Goal: Task Accomplishment & Management: Manage account settings

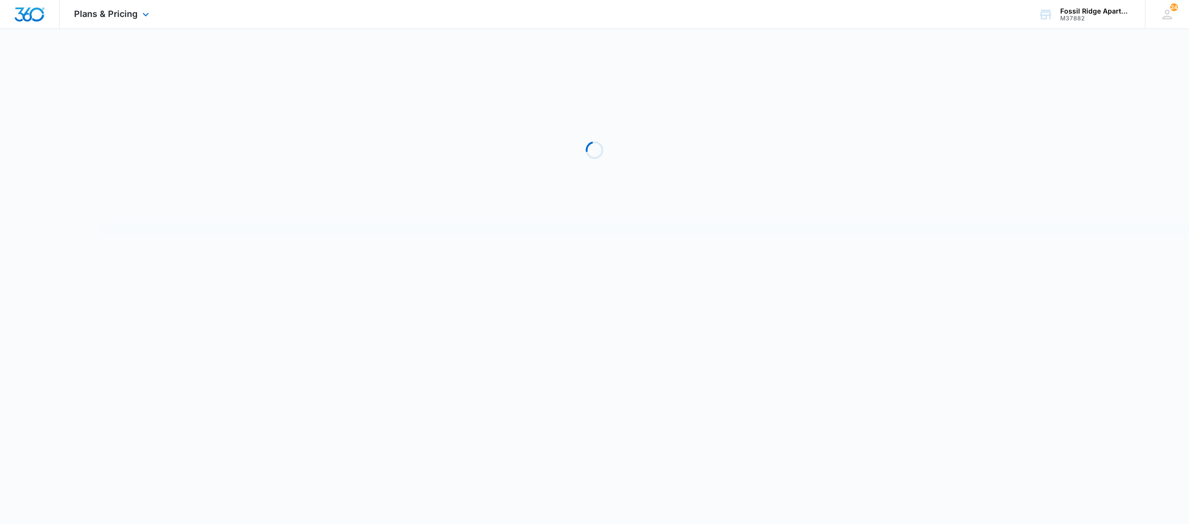
click at [35, 9] on img "Dashboard" at bounding box center [29, 14] width 31 height 15
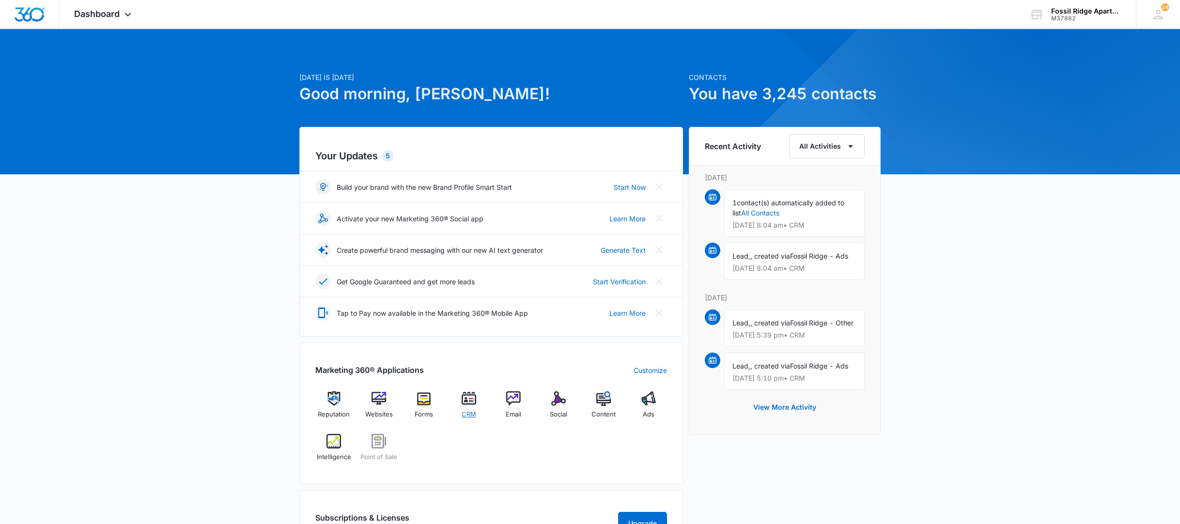
click at [477, 401] on div "CRM" at bounding box center [468, 408] width 37 height 34
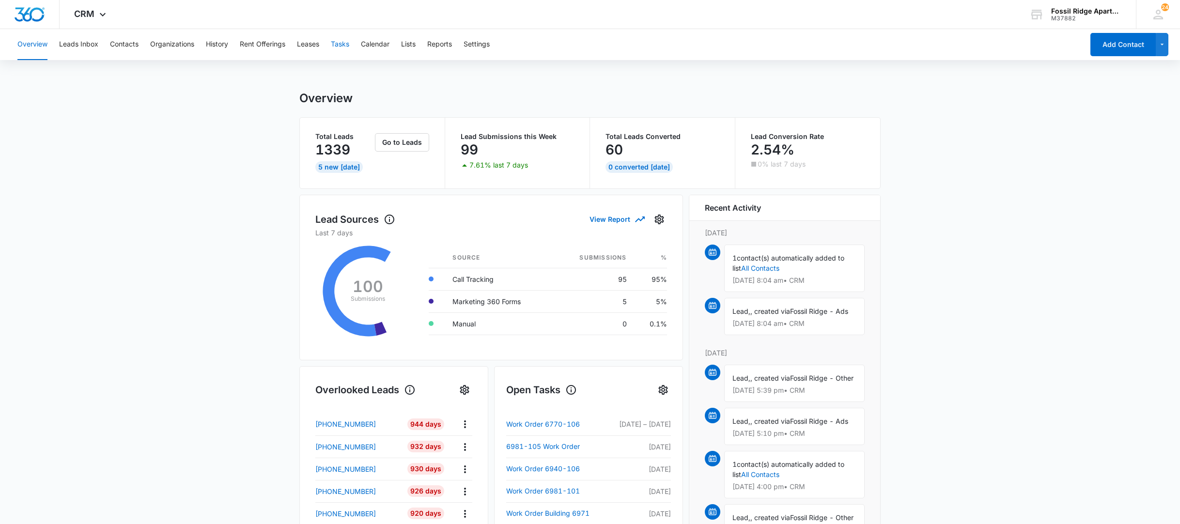
click at [338, 45] on button "Tasks" at bounding box center [340, 44] width 18 height 31
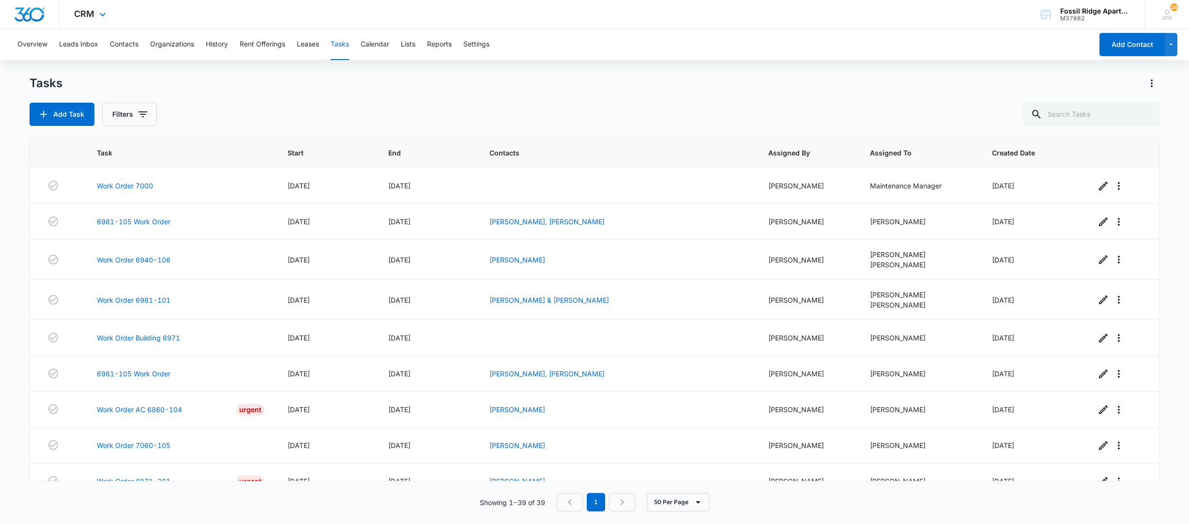
drag, startPoint x: 24, startPoint y: 18, endPoint x: 47, endPoint y: 41, distance: 33.2
click at [24, 18] on img "Dashboard" at bounding box center [29, 14] width 31 height 15
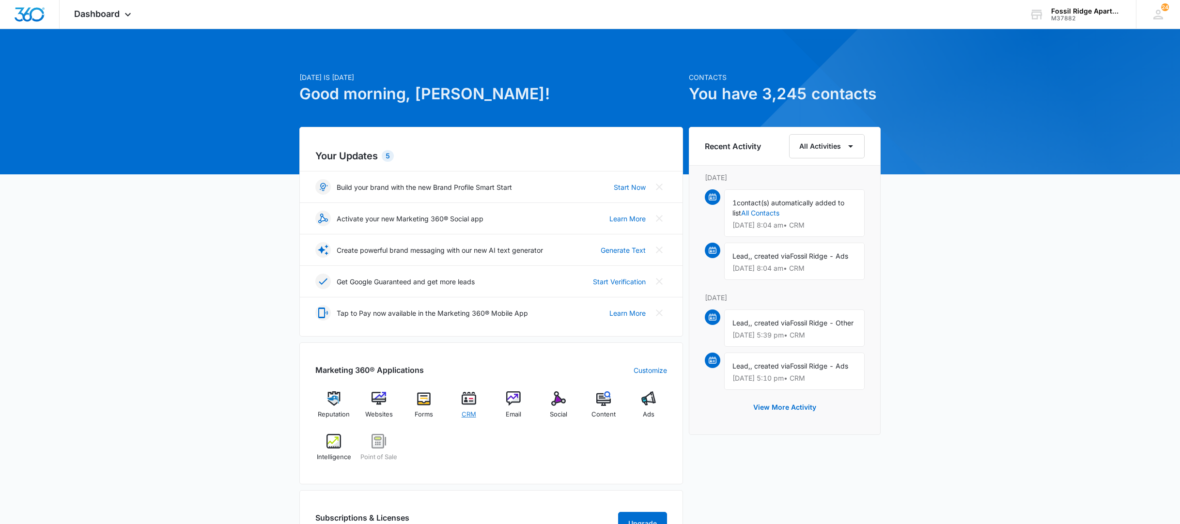
click at [467, 403] on img at bounding box center [468, 398] width 15 height 15
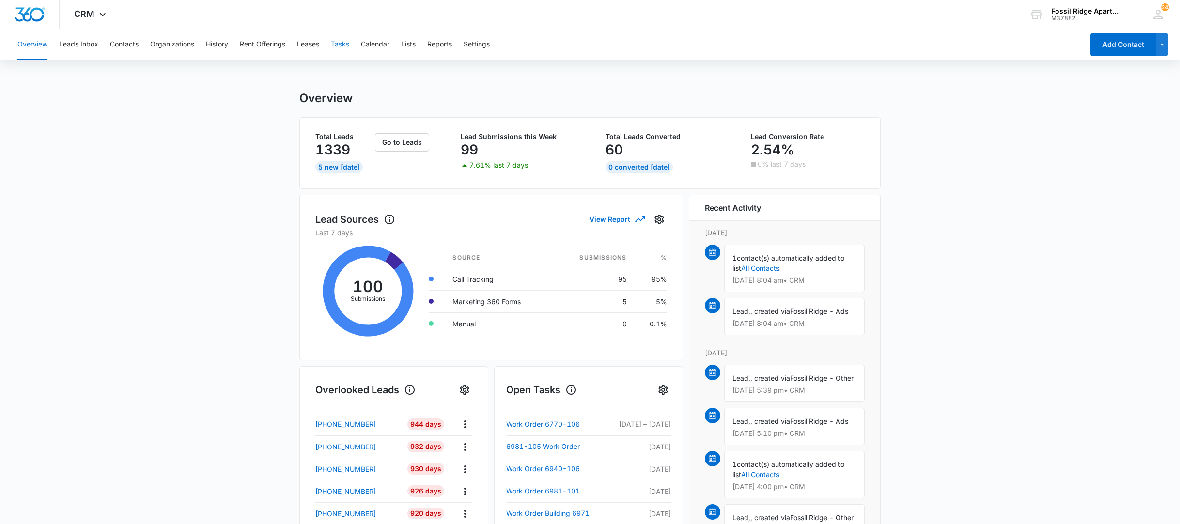
click at [338, 45] on button "Tasks" at bounding box center [340, 44] width 18 height 31
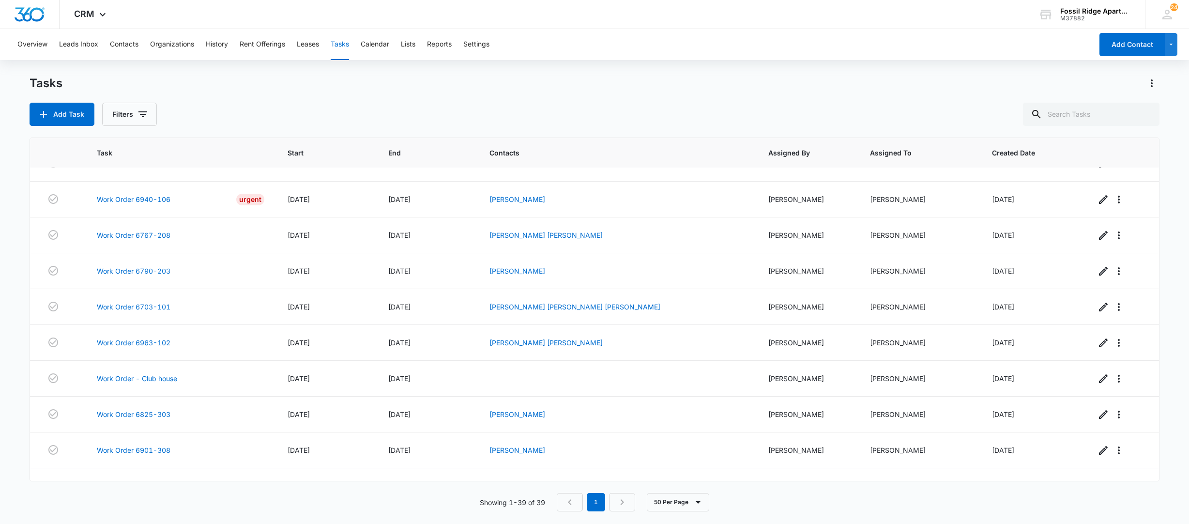
scroll to position [1123, 0]
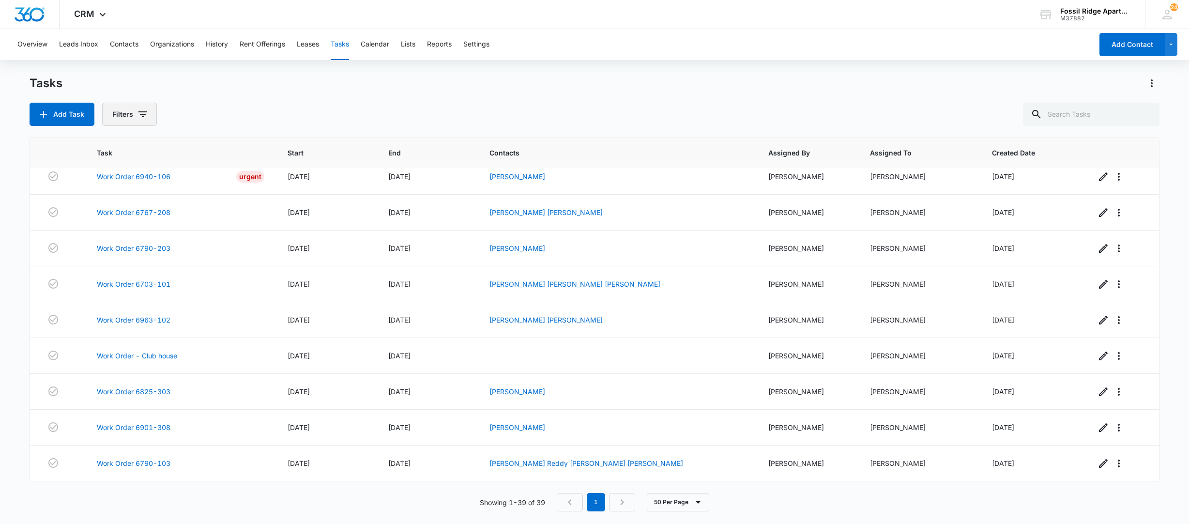
click at [121, 114] on button "Filters" at bounding box center [129, 114] width 55 height 23
click at [119, 230] on div at bounding box center [120, 231] width 10 height 10
click at [115, 230] on input "Complete" at bounding box center [114, 230] width 0 height 0
radio input "false"
radio input "true"
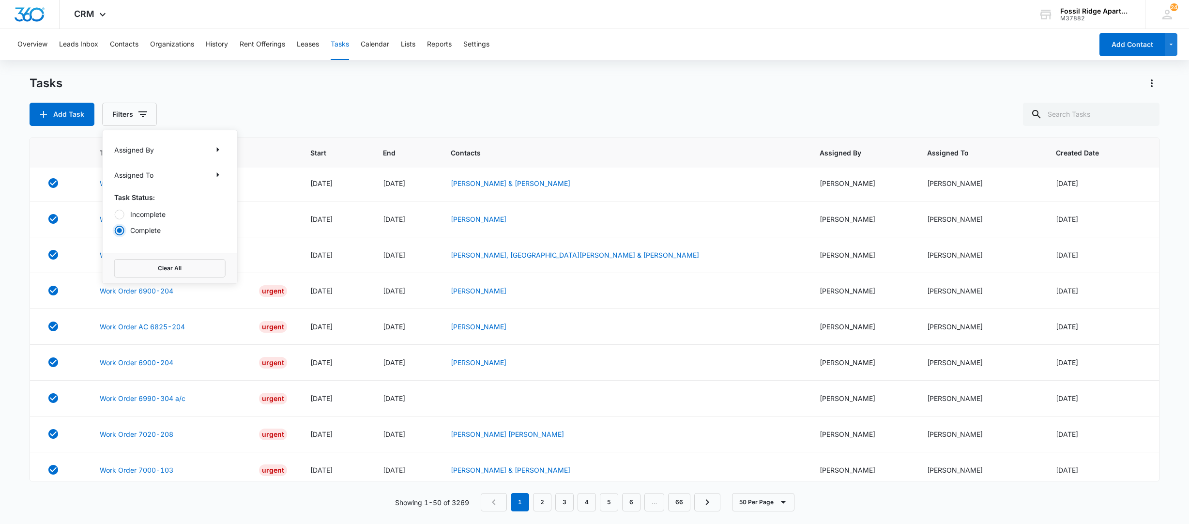
scroll to position [0, 0]
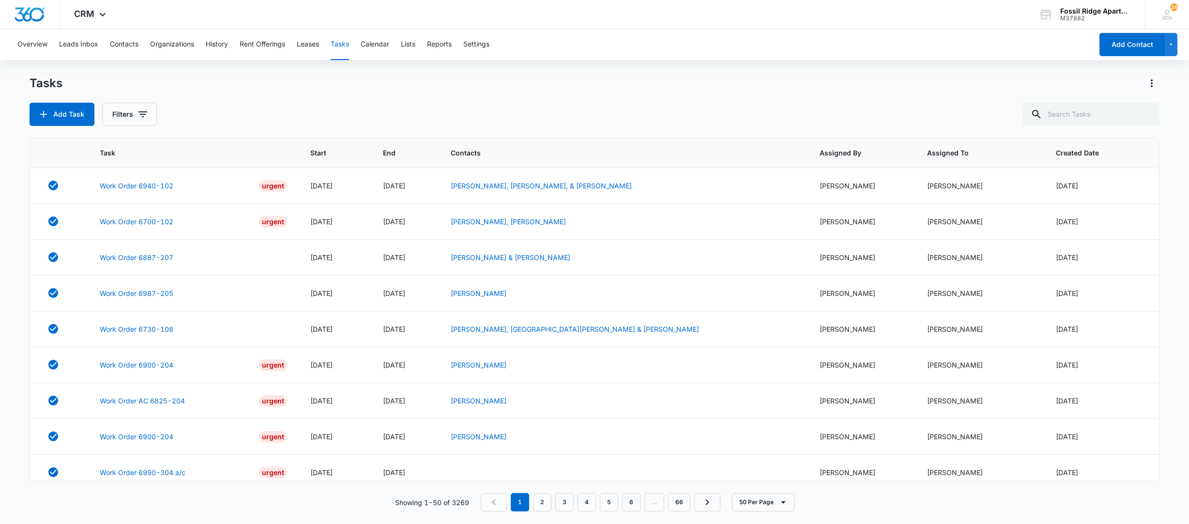
click at [667, 59] on div "Overview Leads Inbox Contacts Organizations History Rent Offerings Leases Tasks…" at bounding box center [552, 44] width 1081 height 31
click at [136, 223] on link "Work Order 6700-102" at bounding box center [137, 221] width 74 height 10
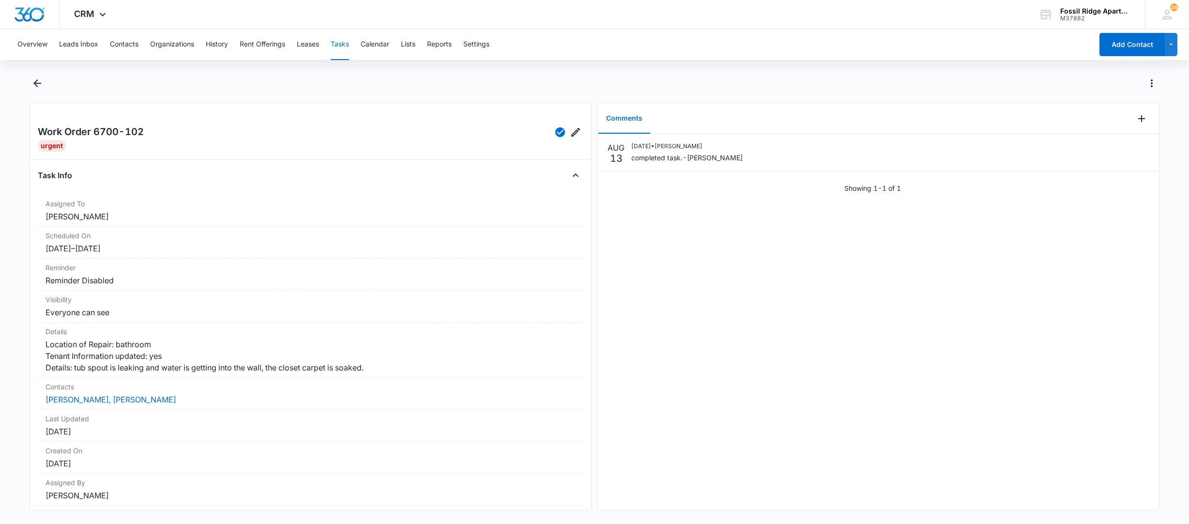
click at [344, 42] on button "Tasks" at bounding box center [340, 44] width 18 height 31
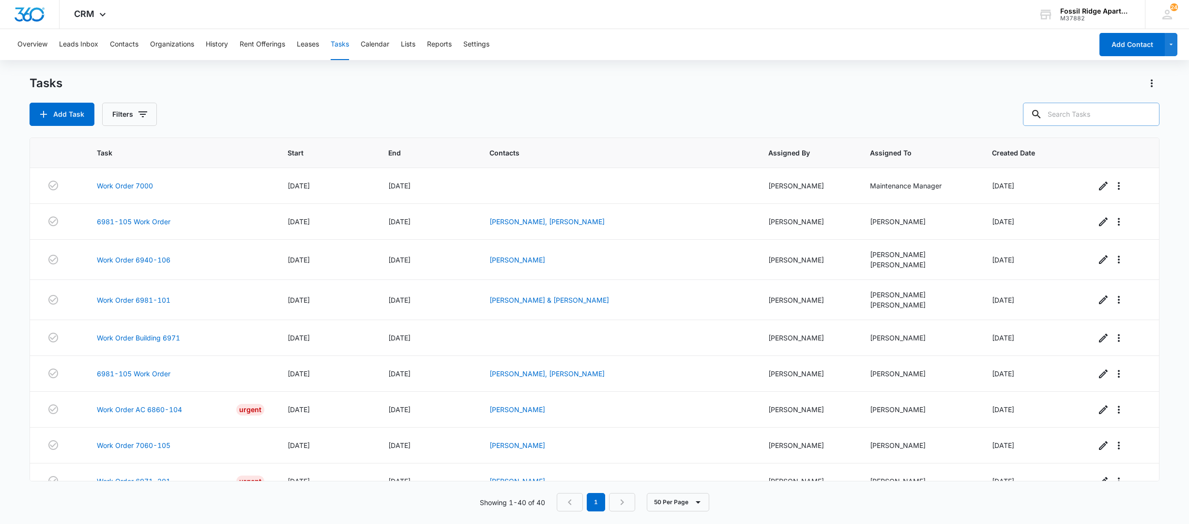
click at [1087, 105] on input "text" at bounding box center [1091, 114] width 137 height 23
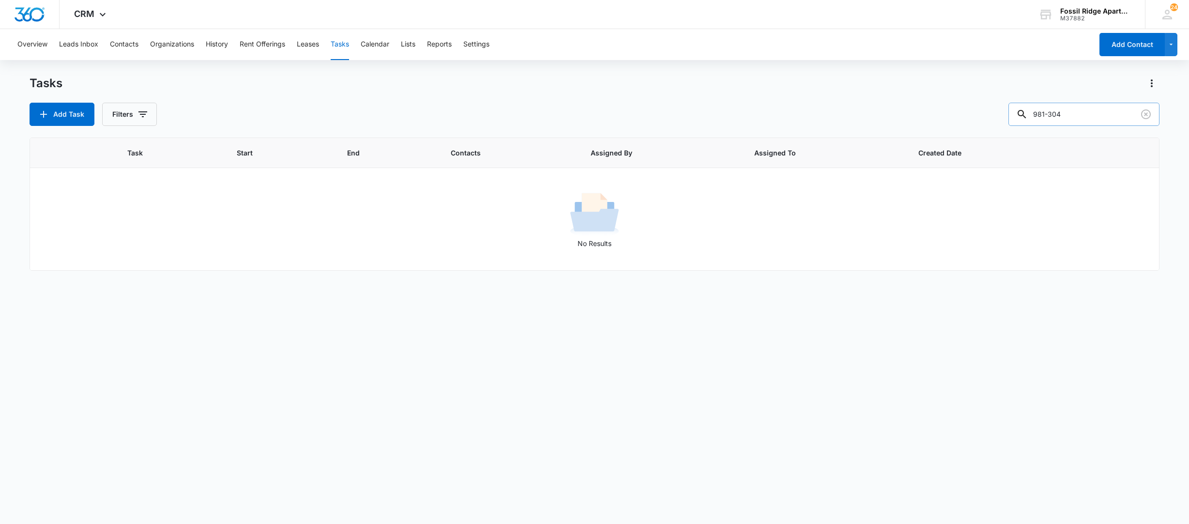
click at [1058, 116] on input "981-304" at bounding box center [1084, 114] width 151 height 23
type input "981304"
click at [342, 40] on button "Tasks" at bounding box center [340, 44] width 18 height 31
drag, startPoint x: 1073, startPoint y: 115, endPoint x: 933, endPoint y: 118, distance: 140.5
click at [936, 119] on div "Add Task Filters 981304" at bounding box center [595, 114] width 1130 height 23
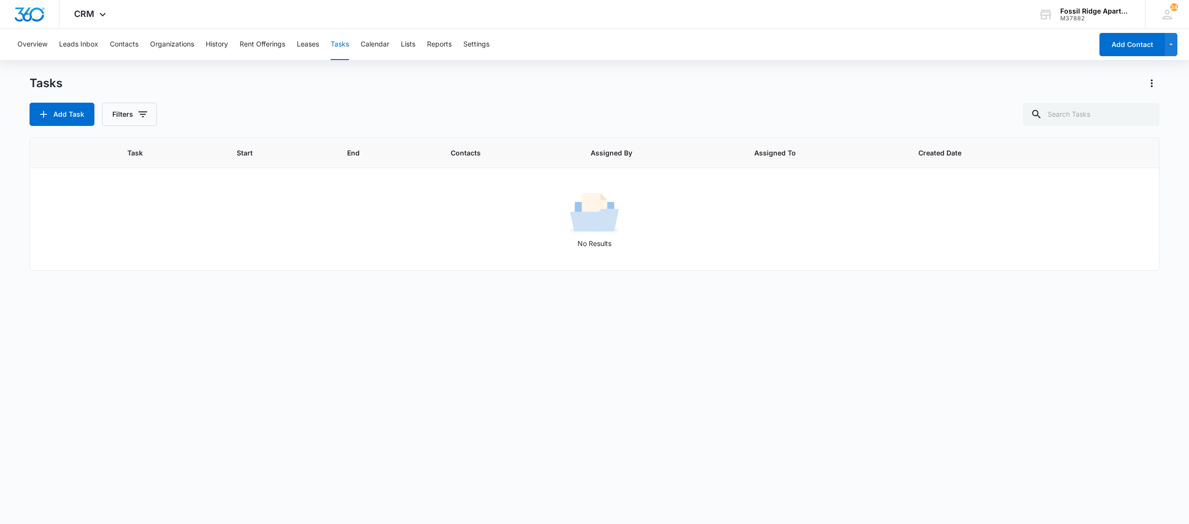
click at [346, 44] on button "Tasks" at bounding box center [340, 44] width 18 height 31
click at [1077, 113] on input "text" at bounding box center [1091, 114] width 137 height 23
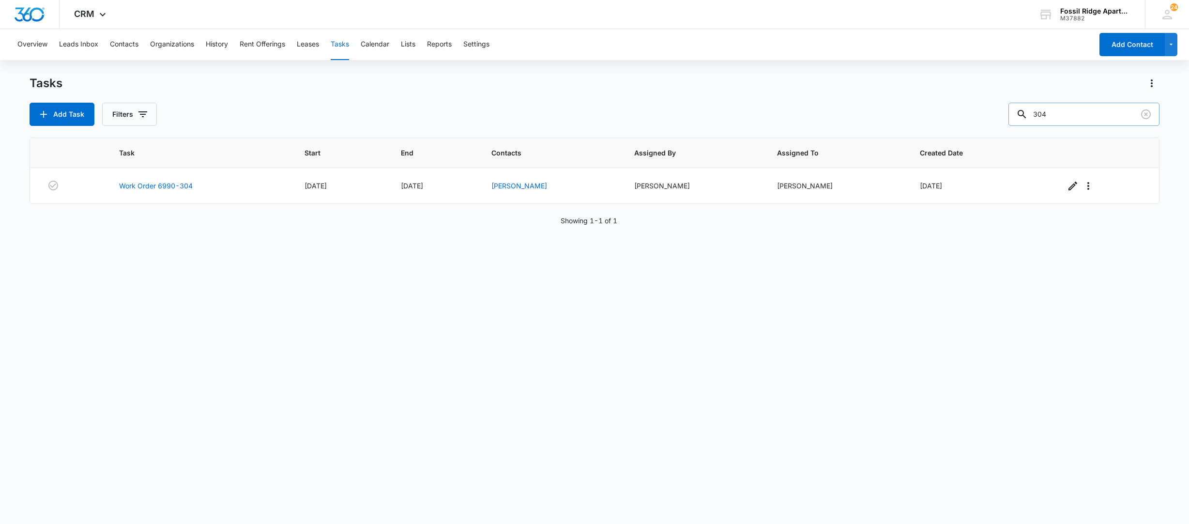
click at [1039, 117] on input "304" at bounding box center [1084, 114] width 151 height 23
type input "981304"
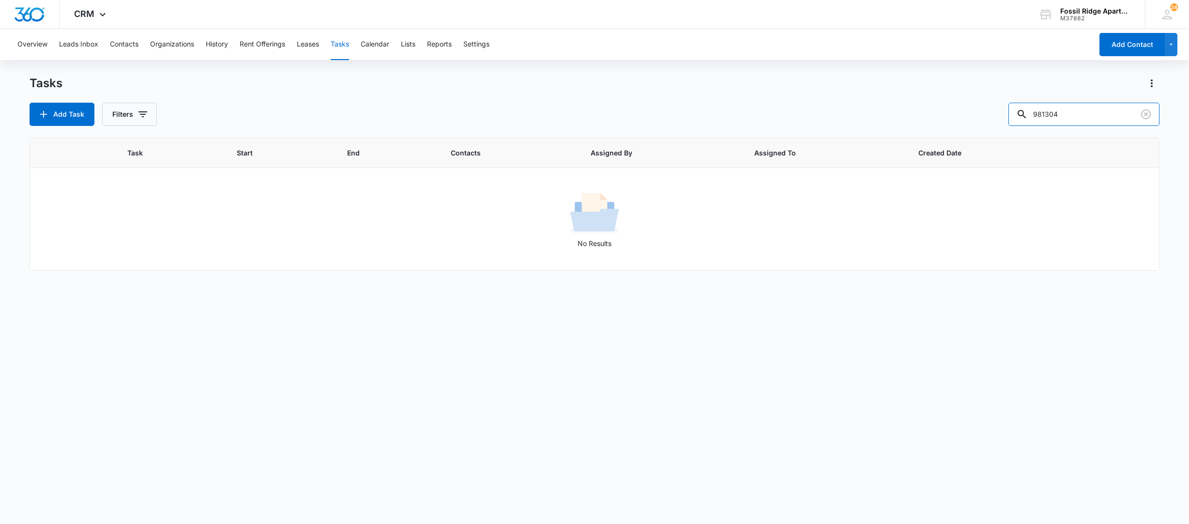
drag, startPoint x: 1001, startPoint y: 115, endPoint x: 990, endPoint y: 114, distance: 11.7
click at [991, 114] on div "Add Task Filters 981304" at bounding box center [595, 114] width 1130 height 23
click at [347, 43] on button "Tasks" at bounding box center [340, 44] width 18 height 31
click at [331, 29] on button "Tasks" at bounding box center [340, 44] width 18 height 31
click at [121, 46] on button "Contacts" at bounding box center [124, 44] width 29 height 31
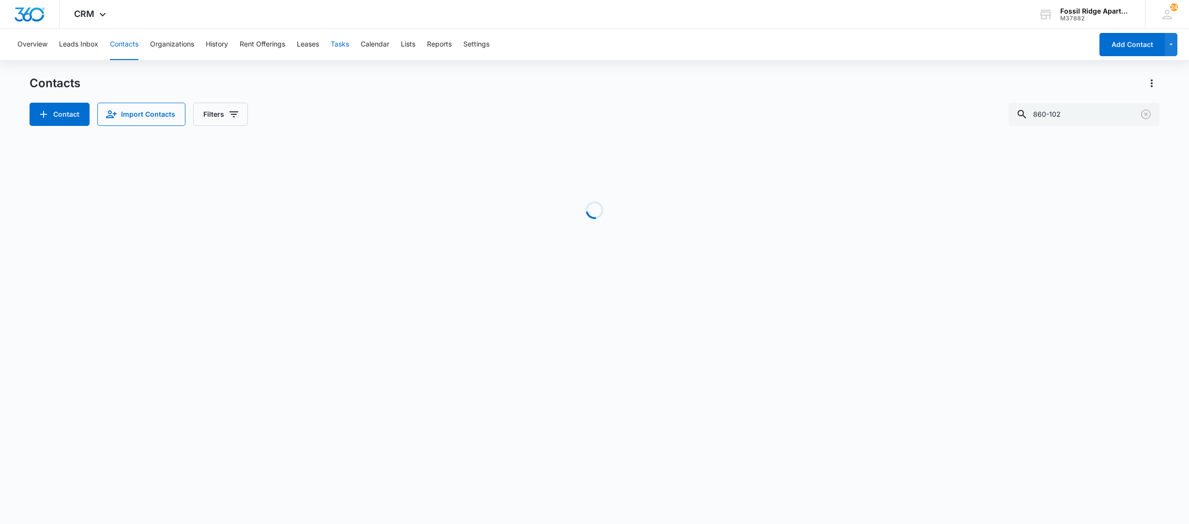
click at [342, 45] on button "Tasks" at bounding box center [340, 44] width 18 height 31
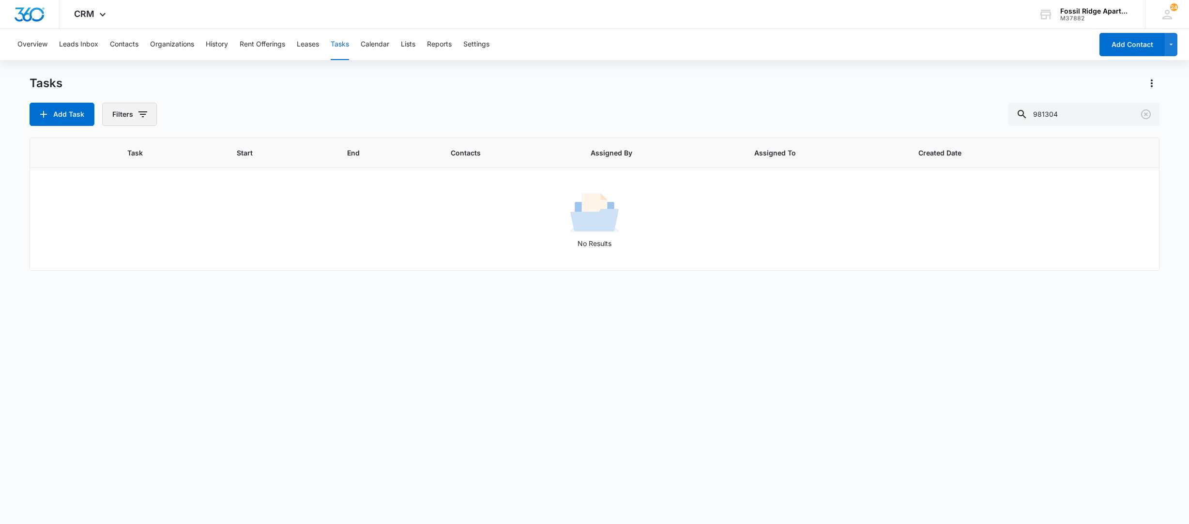
click at [129, 110] on button "Filters" at bounding box center [129, 114] width 55 height 23
radio input "true"
drag, startPoint x: 1073, startPoint y: 121, endPoint x: 987, endPoint y: 128, distance: 86.5
click at [987, 128] on div "Tasks Add Task Filters Assigned By Assigned To Task Status: Incomplete Complete…" at bounding box center [595, 299] width 1130 height 447
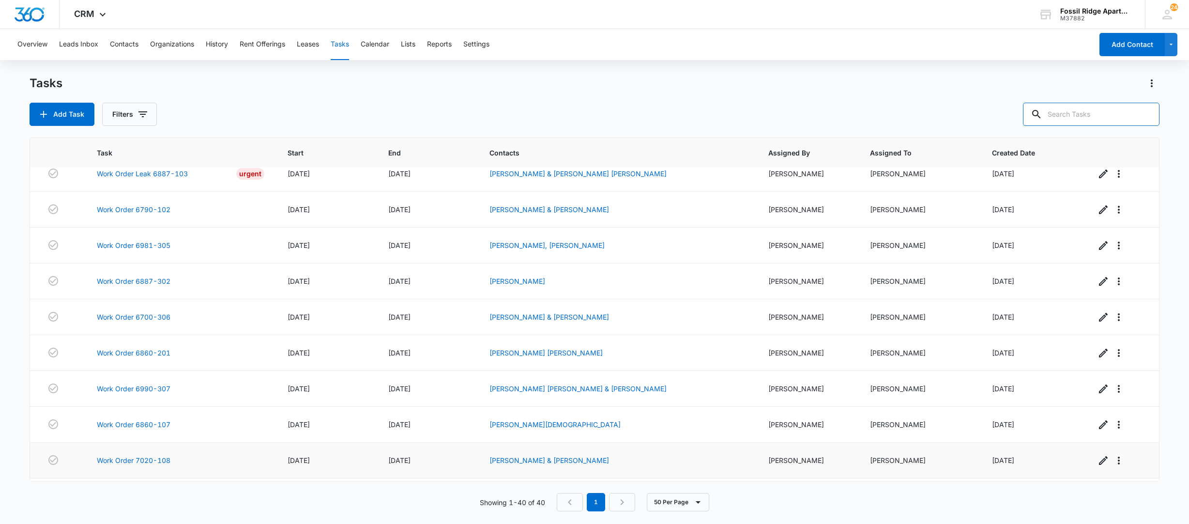
scroll to position [320, 0]
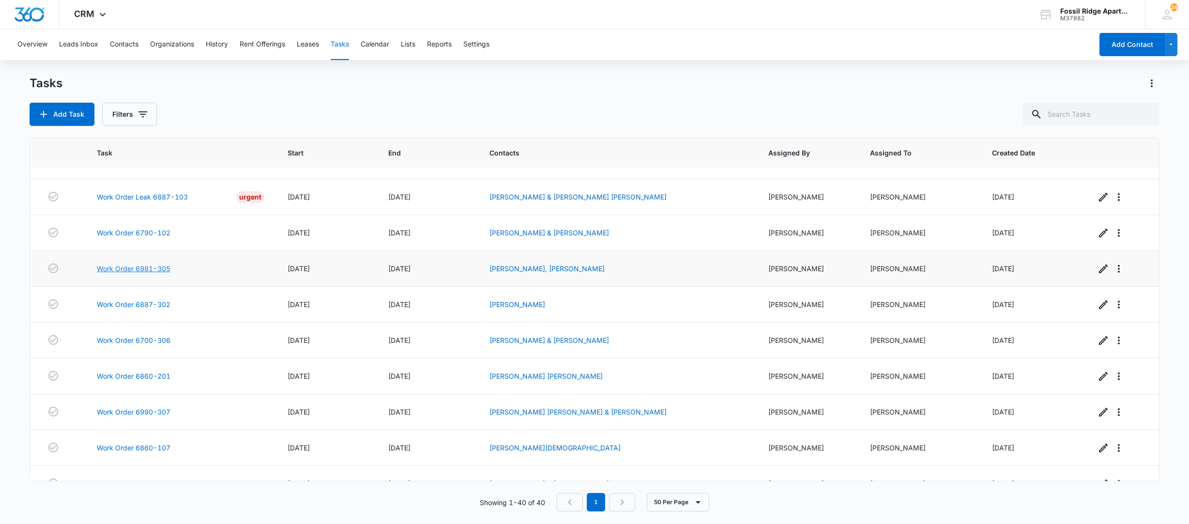
click at [152, 274] on link "Work Order 6981-305" at bounding box center [134, 268] width 74 height 10
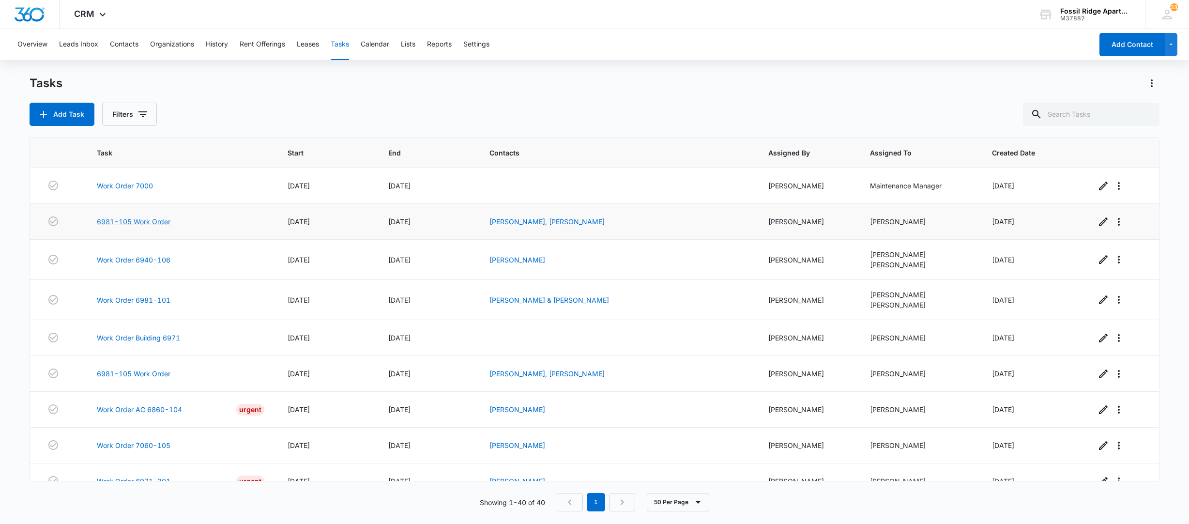
click at [116, 223] on link "6981-105 Work Order" at bounding box center [134, 221] width 74 height 10
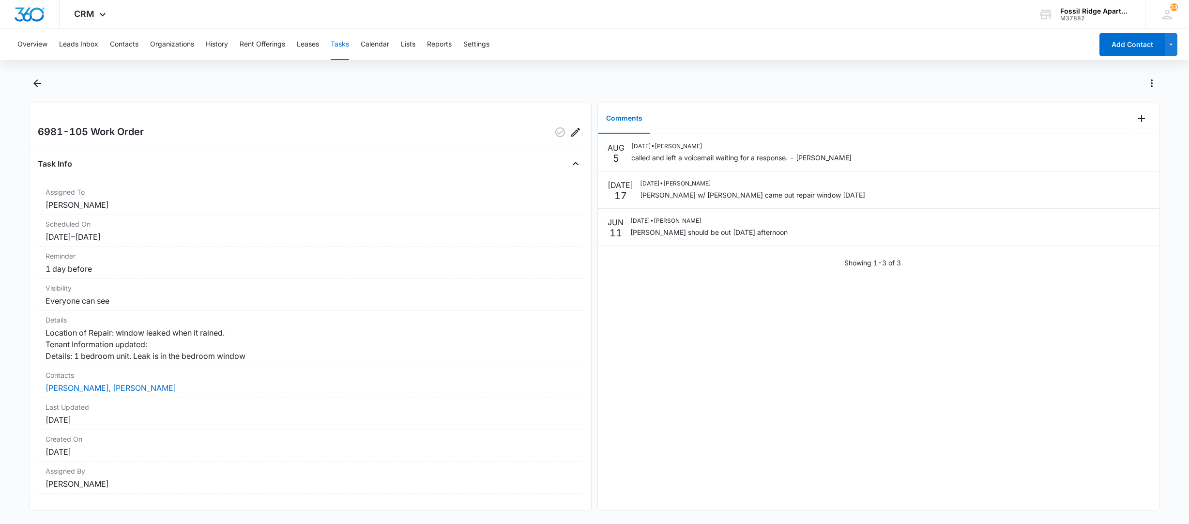
click at [345, 45] on button "Tasks" at bounding box center [340, 44] width 18 height 31
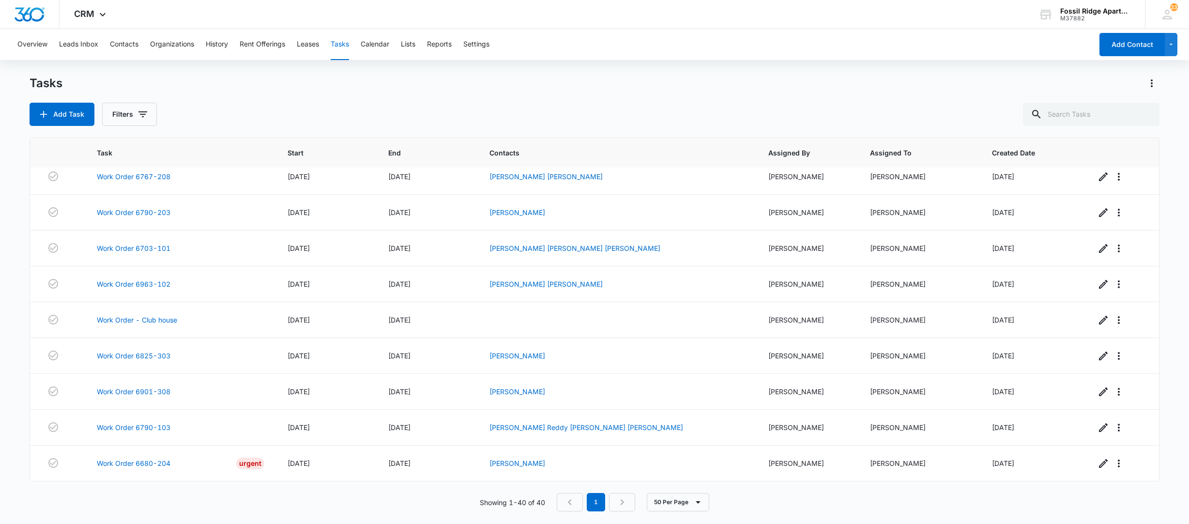
scroll to position [1159, 0]
click at [127, 111] on button "Filters" at bounding box center [129, 114] width 55 height 23
click at [141, 233] on label "Complete" at bounding box center [169, 230] width 111 height 10
click at [115, 230] on input "Complete" at bounding box center [114, 230] width 0 height 0
radio input "false"
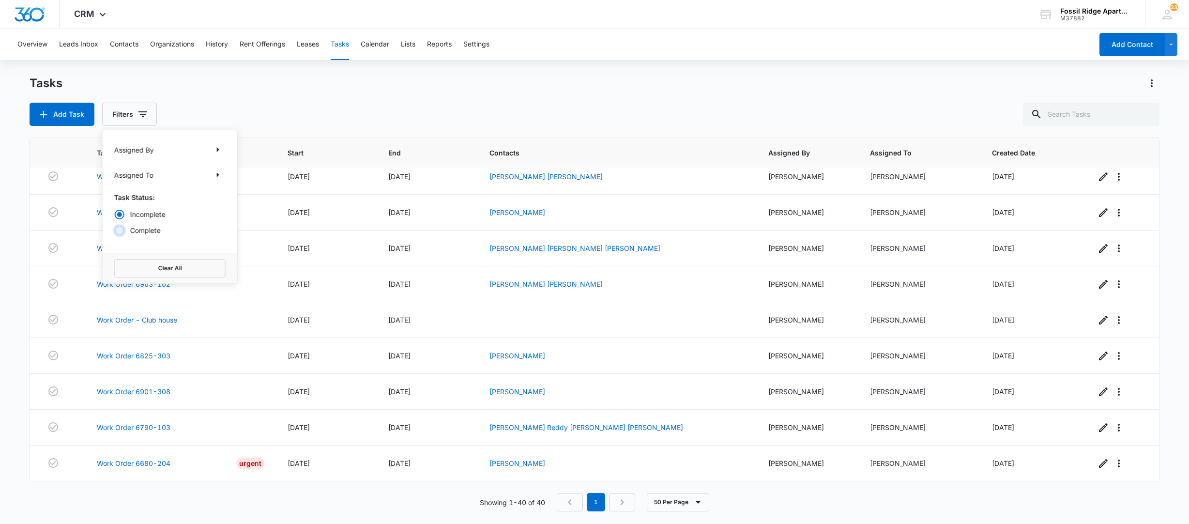
radio input "true"
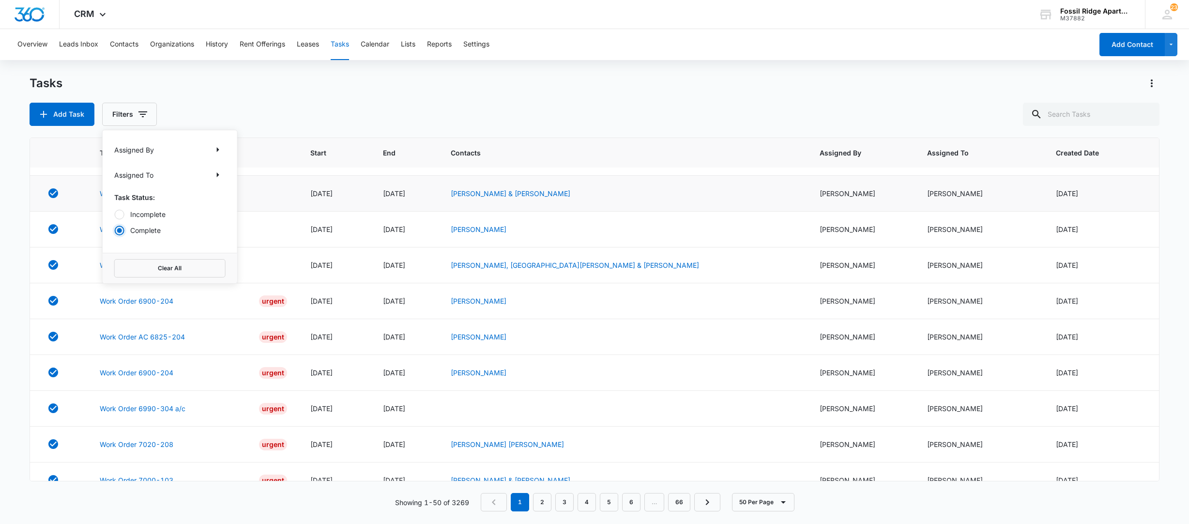
scroll to position [0, 0]
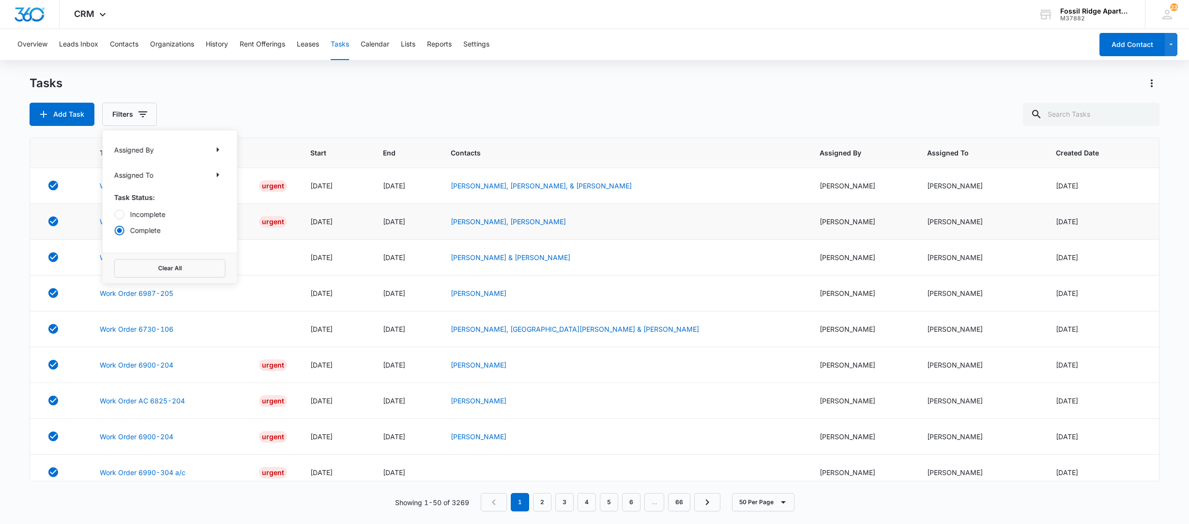
click at [276, 217] on div "Work Order 6700-102 Urgent" at bounding box center [193, 222] width 187 height 12
click at [152, 221] on link "Work Order 6700-102" at bounding box center [137, 221] width 74 height 10
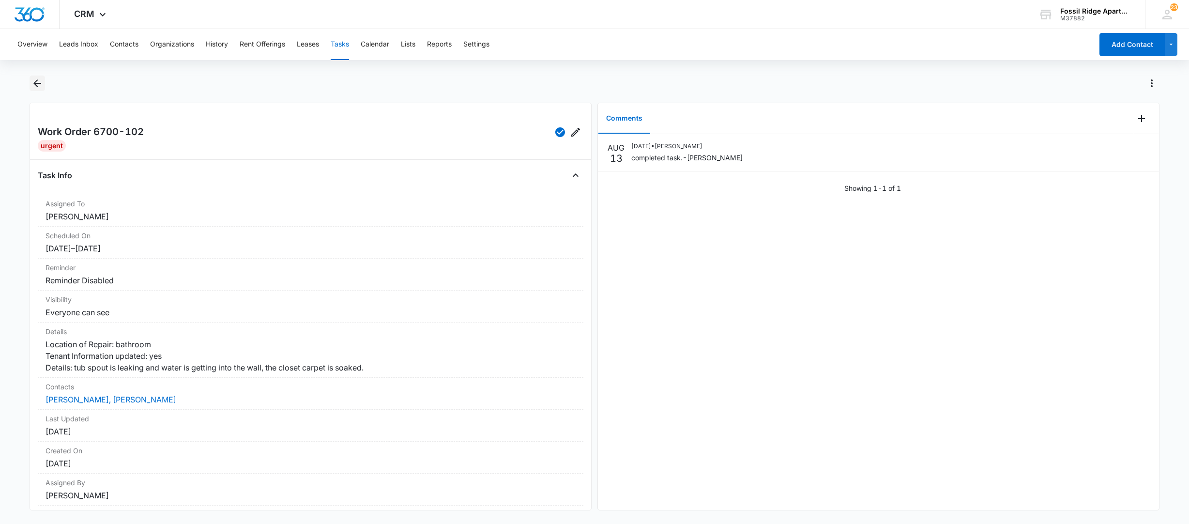
click at [37, 86] on icon "Back" at bounding box center [37, 83] width 12 height 12
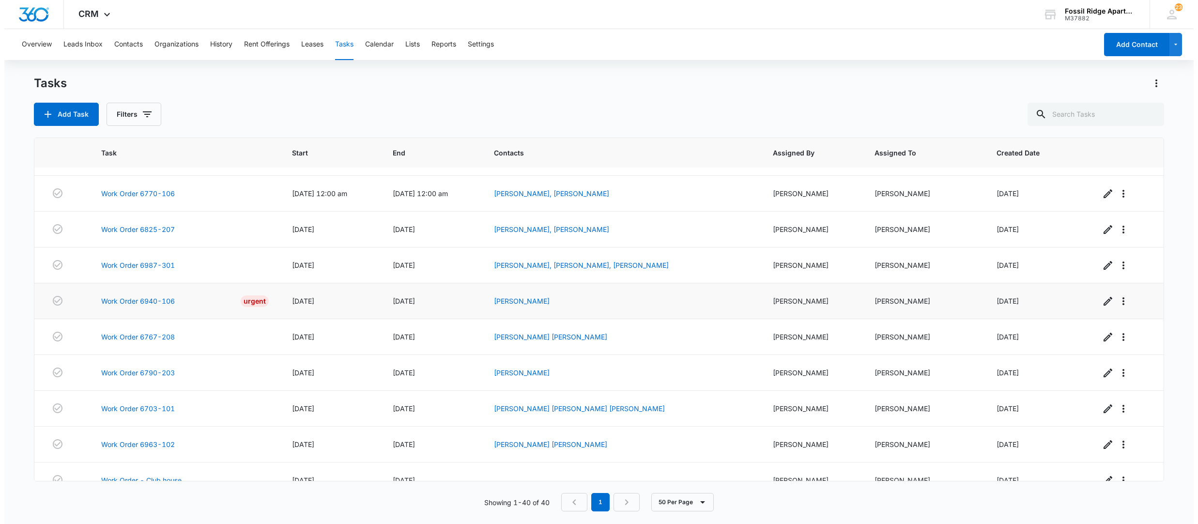
scroll to position [1159, 0]
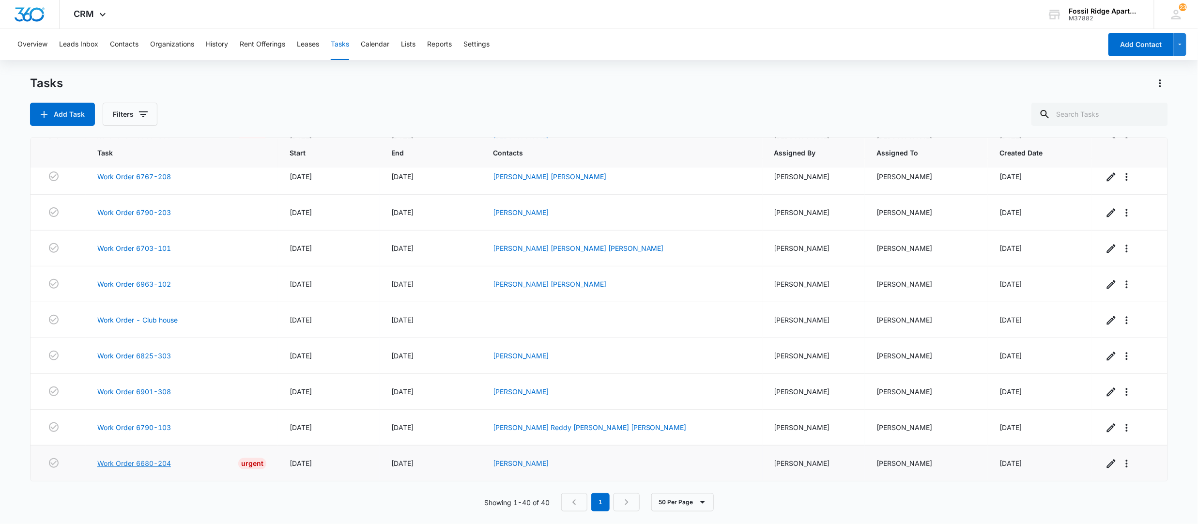
drag, startPoint x: 117, startPoint y: 463, endPoint x: 136, endPoint y: 467, distance: 19.3
click at [117, 463] on link "Work Order 6680-204" at bounding box center [134, 463] width 74 height 10
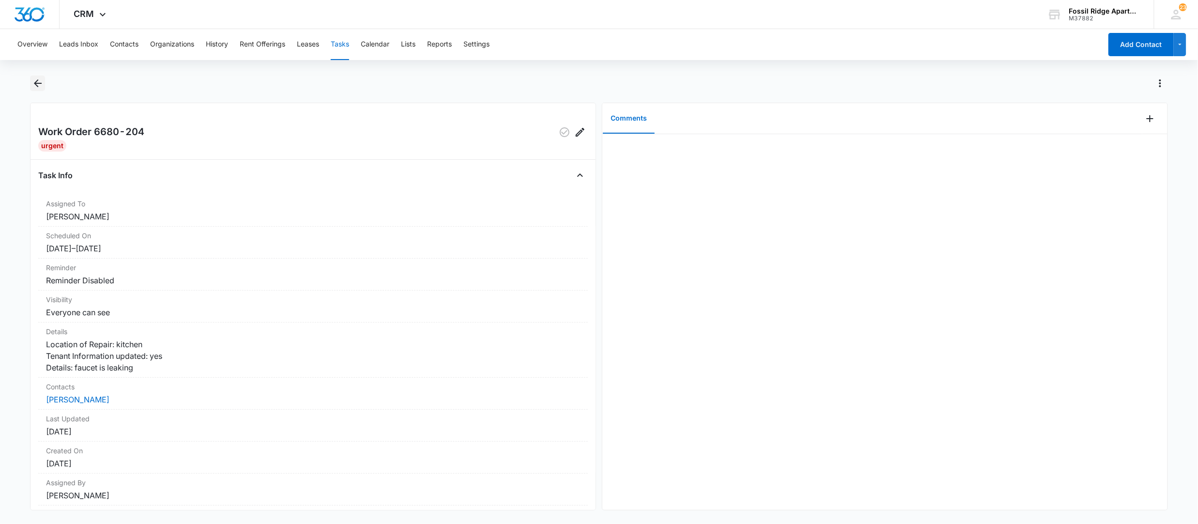
click at [37, 81] on icon "Back" at bounding box center [38, 83] width 12 height 12
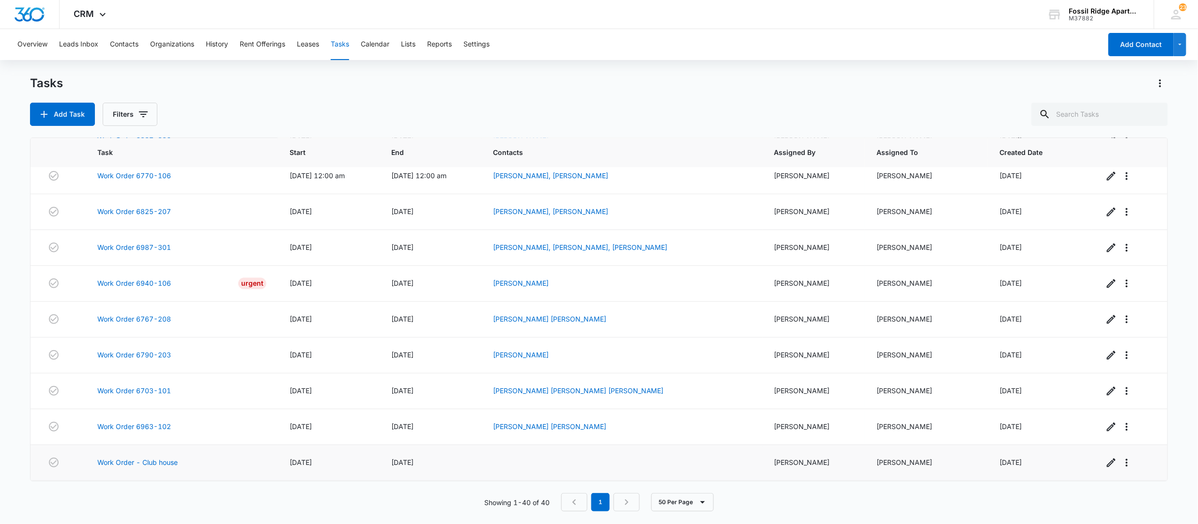
scroll to position [966, 0]
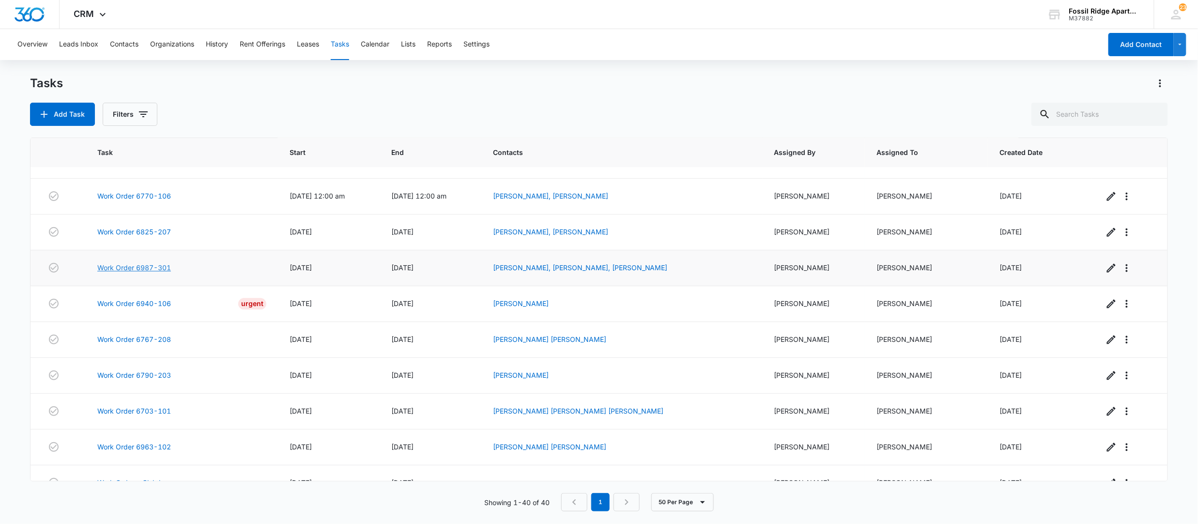
click at [151, 273] on link "Work Order 6987-301" at bounding box center [134, 268] width 74 height 10
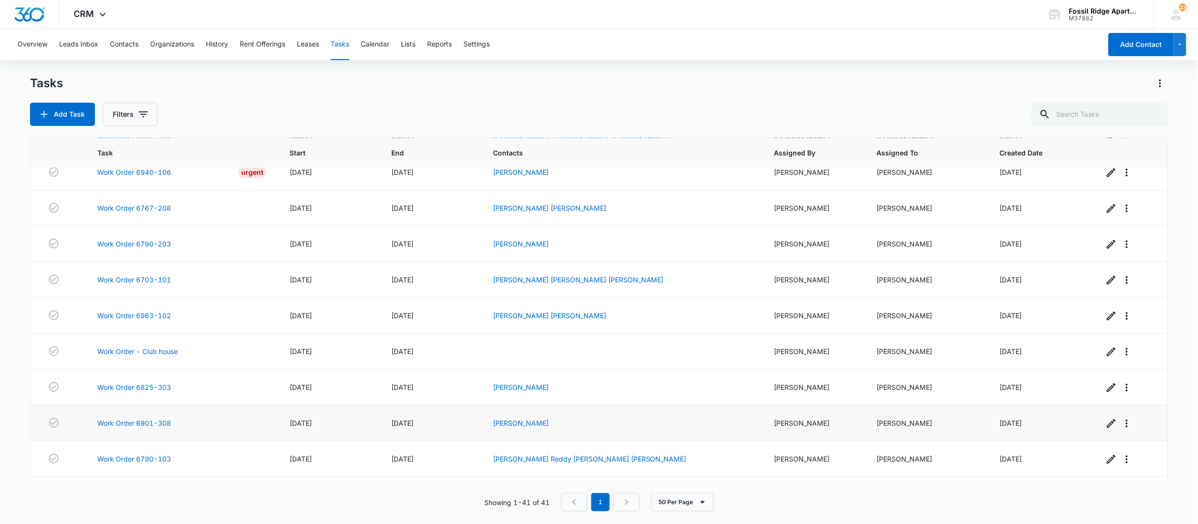
scroll to position [1067, 0]
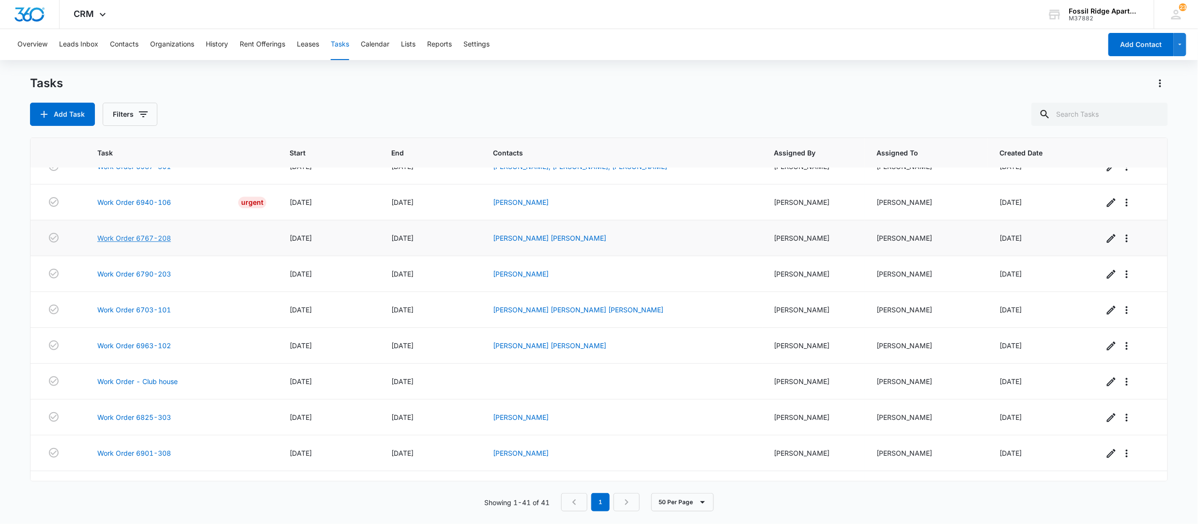
click at [138, 243] on link "Work Order 6767-208" at bounding box center [134, 238] width 74 height 10
